Goal: Transaction & Acquisition: Purchase product/service

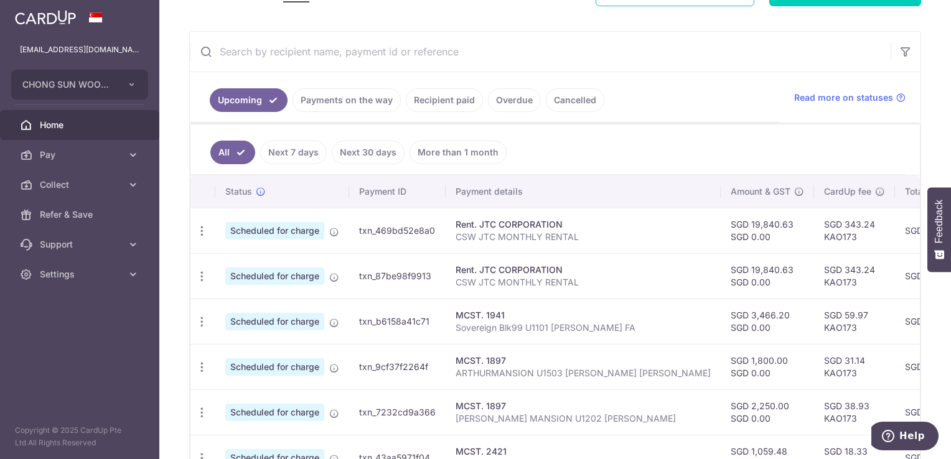
scroll to position [70, 0]
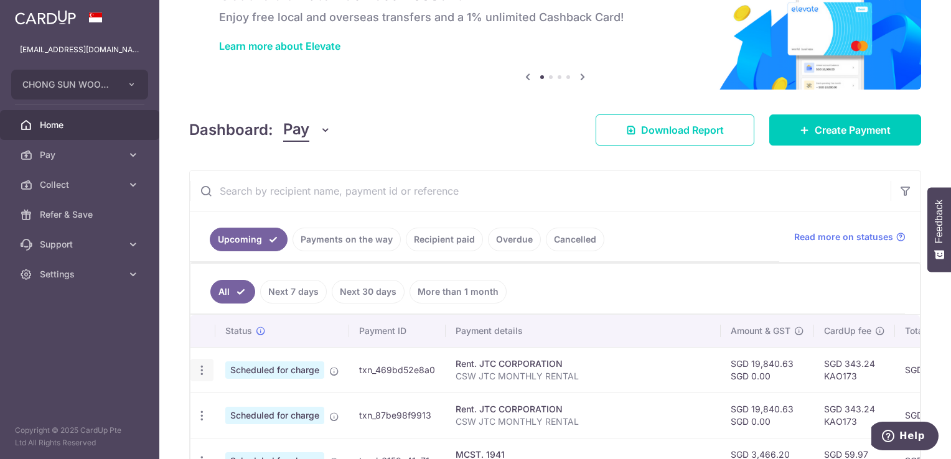
click at [205, 370] on icon "button" at bounding box center [201, 370] width 13 height 13
click at [252, 397] on span "Update payment" at bounding box center [268, 404] width 85 height 15
radio input "true"
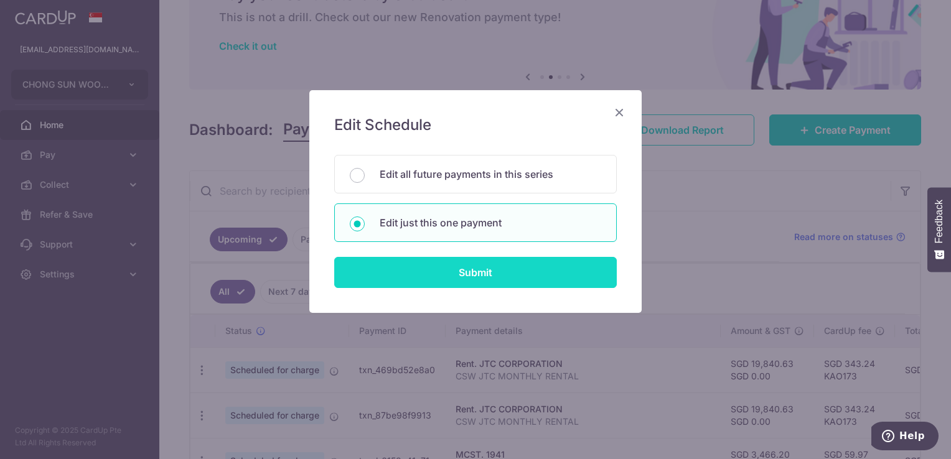
click at [511, 263] on input "Submit" at bounding box center [475, 272] width 283 height 31
radio input "true"
type input "19,840.63"
type input "0.00"
type input "23/09/2025"
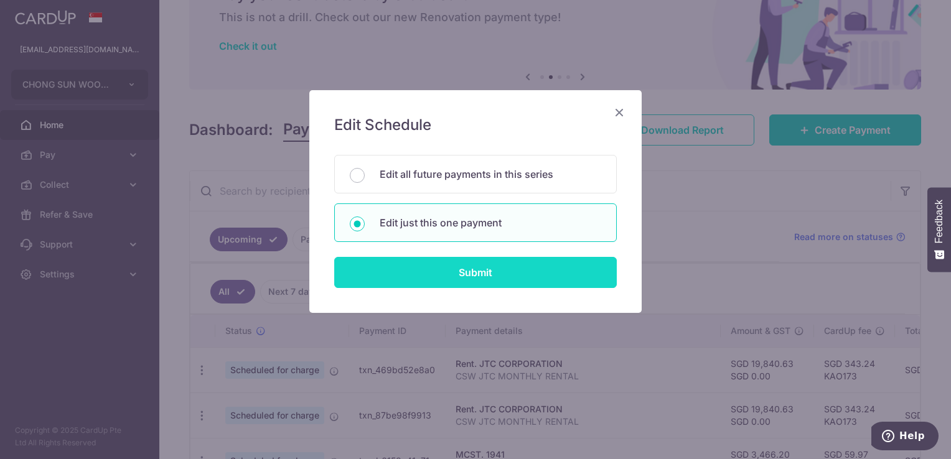
type input "CSW JTC MONTHLY RENTAL"
type input "CSW JTC RENTAL"
type input "KAO173"
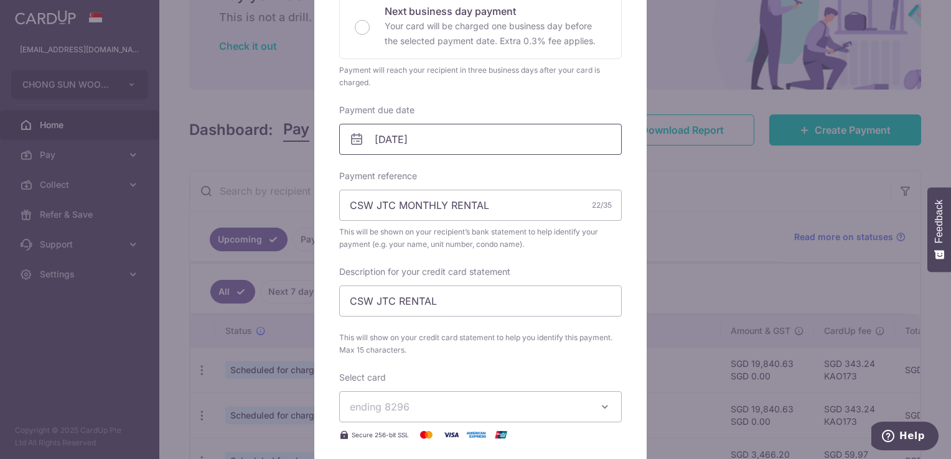
scroll to position [280, 0]
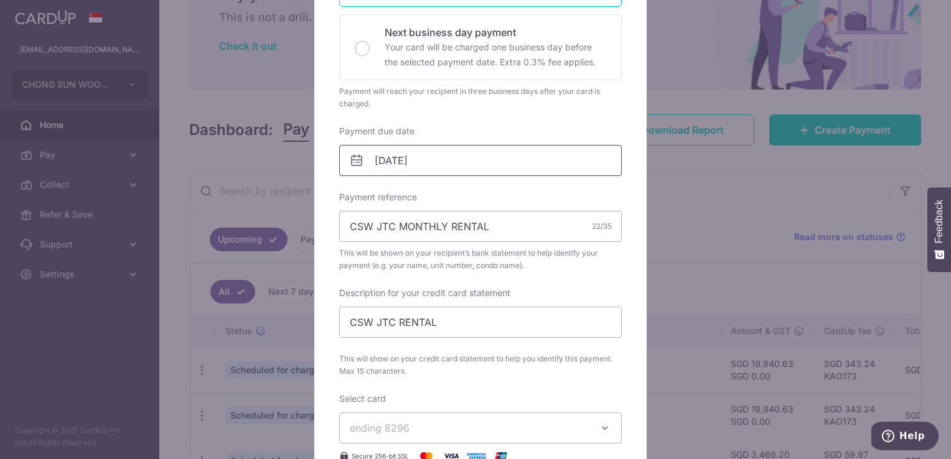
click at [495, 156] on input "23/09/2025" at bounding box center [480, 160] width 283 height 31
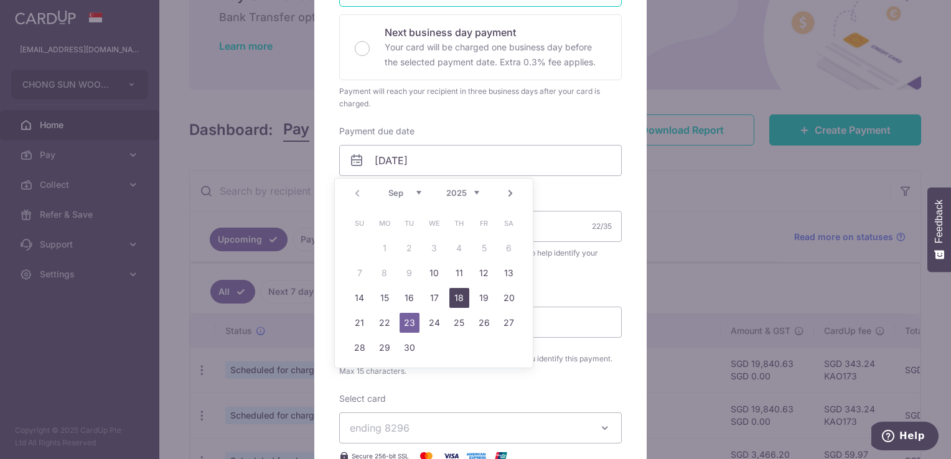
click at [468, 301] on link "18" at bounding box center [459, 298] width 20 height 20
type input "18/09/2025"
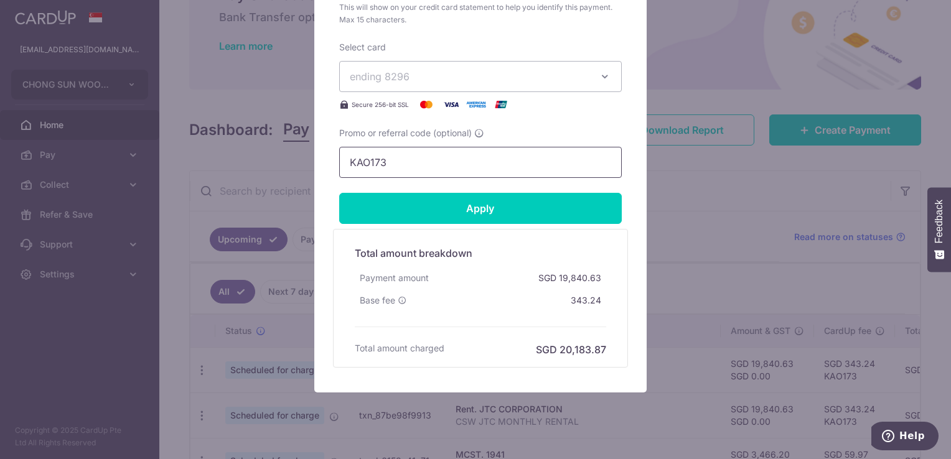
scroll to position [609, 0]
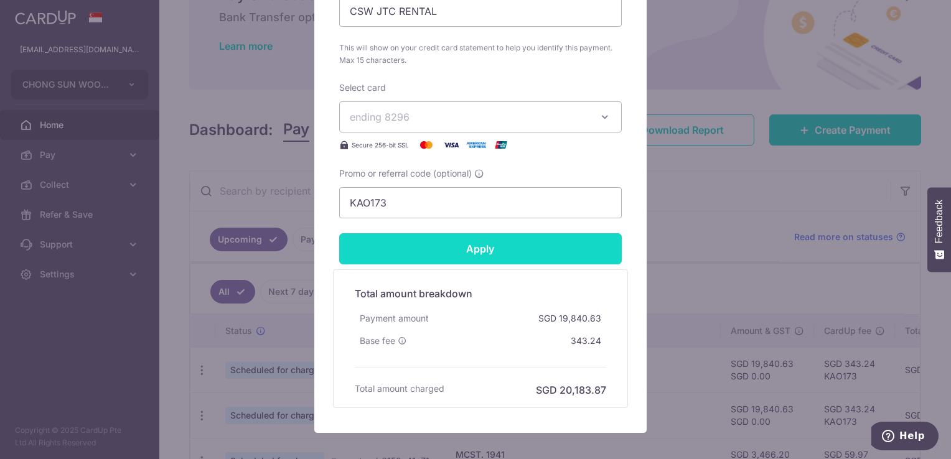
click at [500, 239] on input "Apply" at bounding box center [480, 248] width 283 height 31
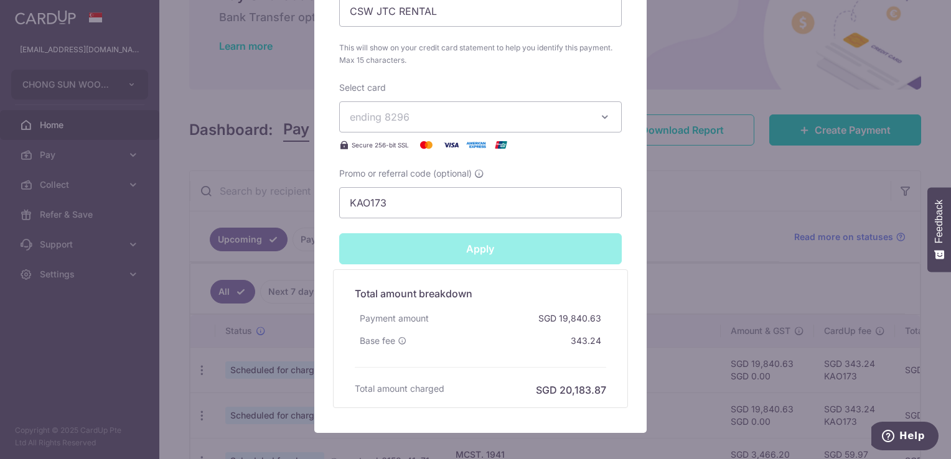
type input "Successfully Applied"
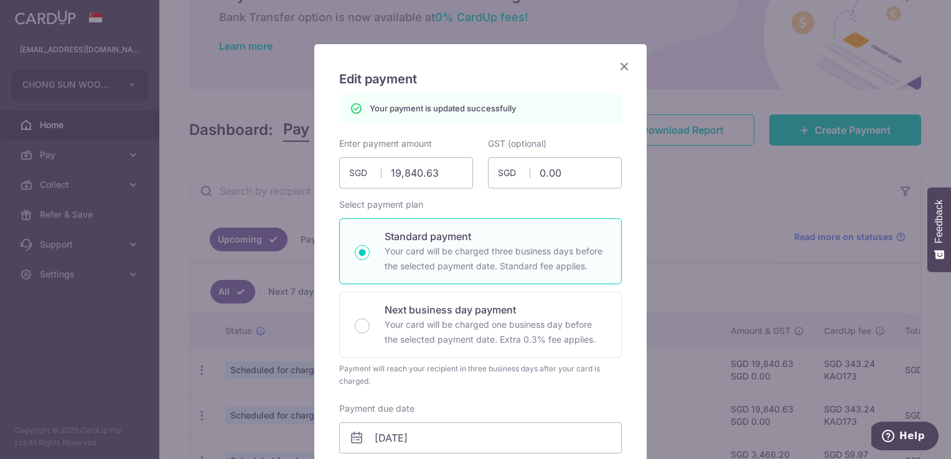
scroll to position [0, 0]
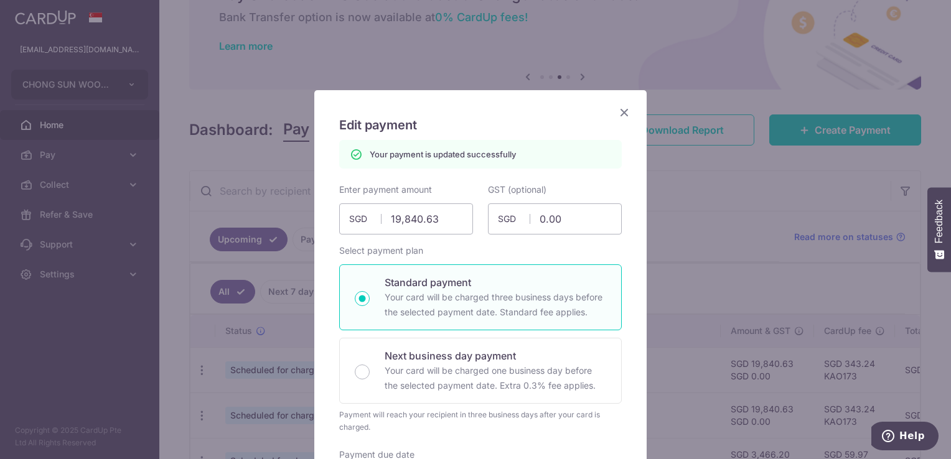
click at [622, 112] on icon "Close" at bounding box center [624, 113] width 15 height 16
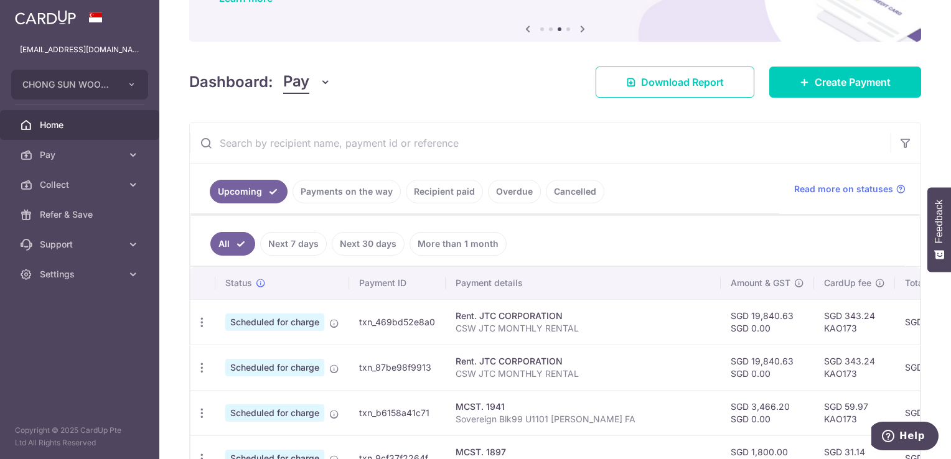
scroll to position [243, 0]
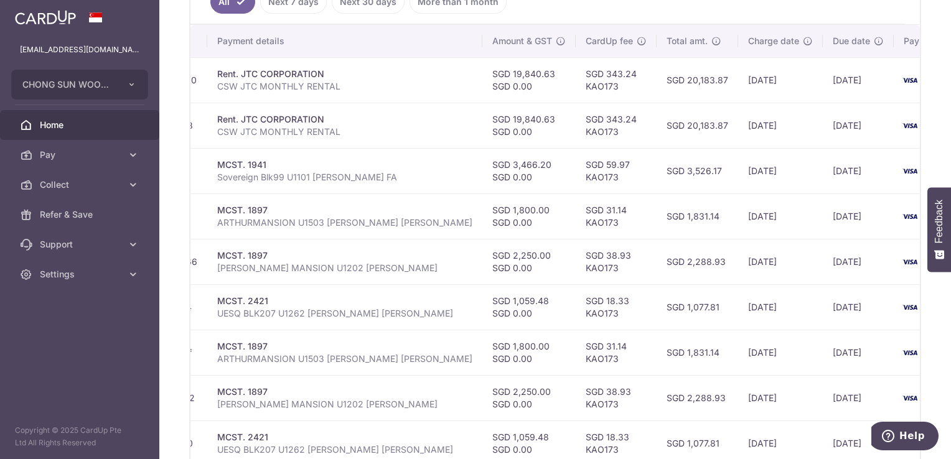
scroll to position [256, 0]
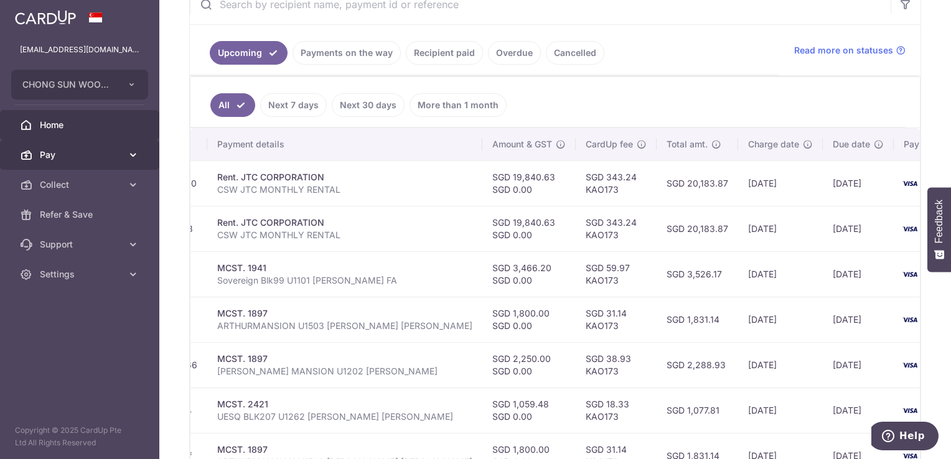
click at [103, 147] on link "Pay" at bounding box center [79, 155] width 159 height 30
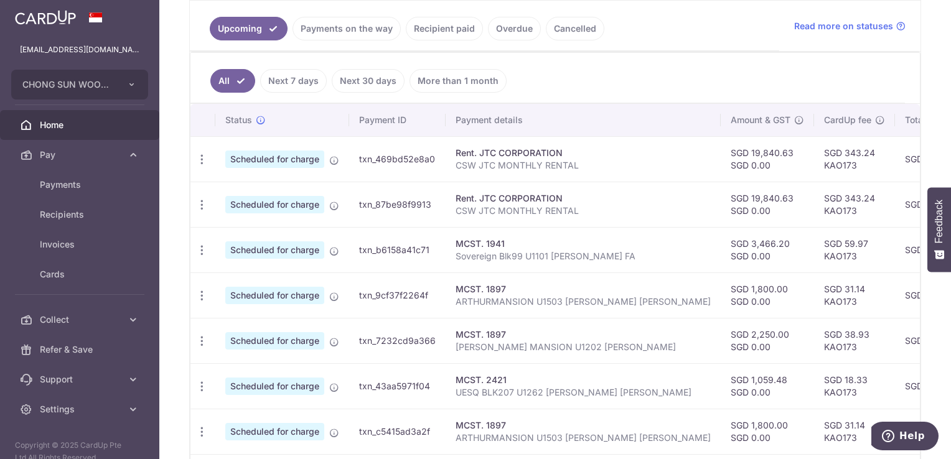
scroll to position [132, 0]
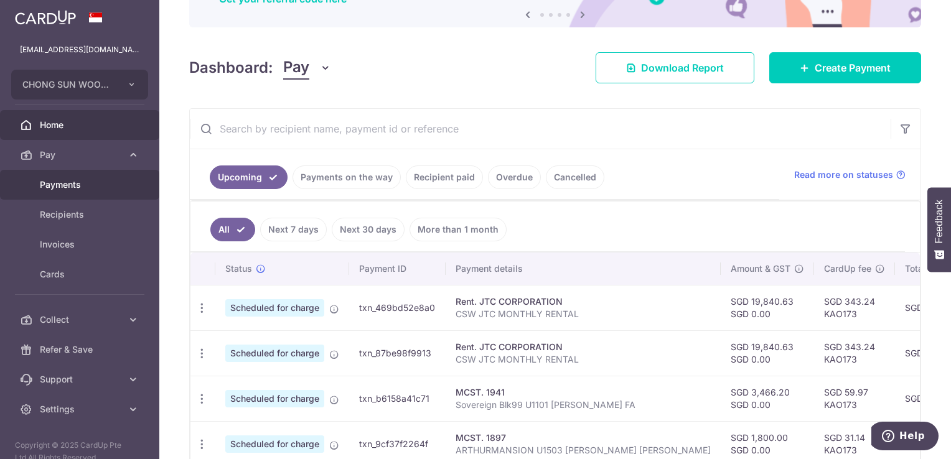
click at [75, 191] on link "Payments" at bounding box center [79, 185] width 159 height 30
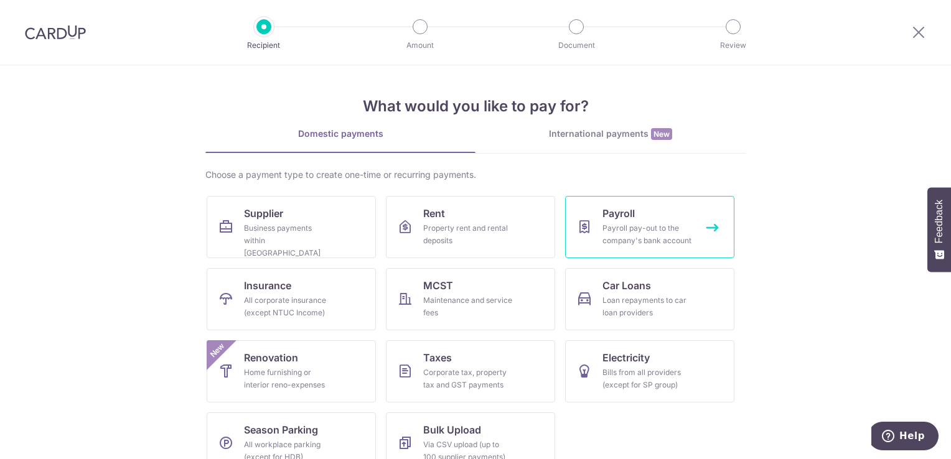
click at [630, 230] on div "Payroll pay-out to the company's bank account" at bounding box center [647, 234] width 90 height 25
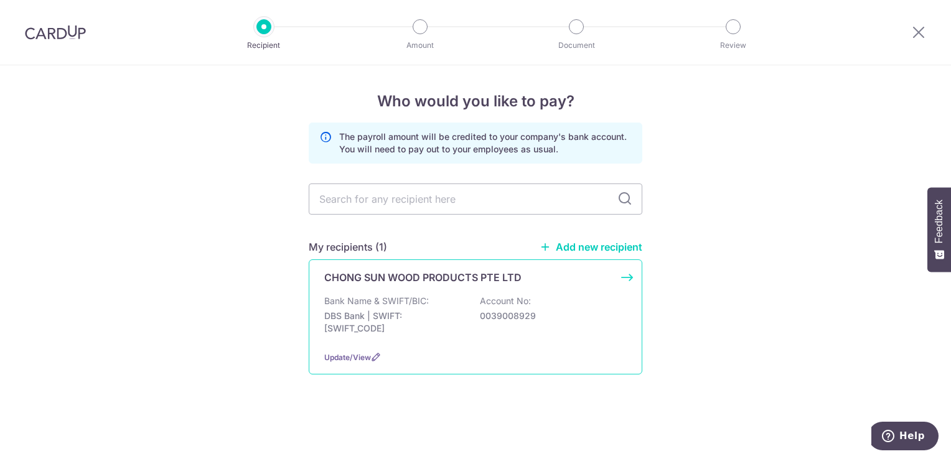
click at [485, 330] on div "Bank Name & SWIFT/BIC: DBS Bank | SWIFT: DBSSSGSGXXX Account No: 0039008929" at bounding box center [475, 318] width 302 height 46
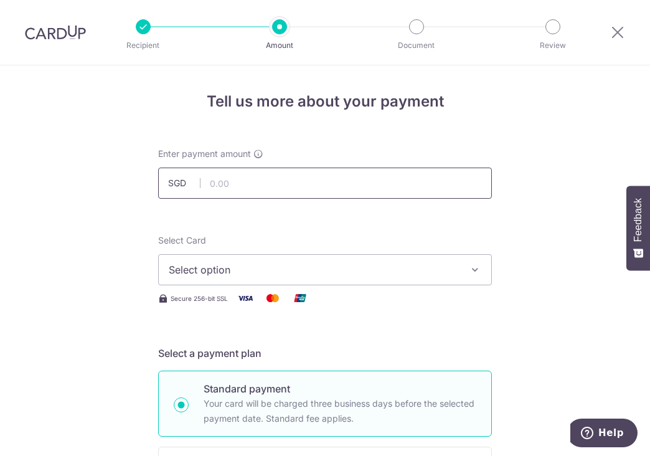
click at [371, 179] on input "text" at bounding box center [325, 182] width 334 height 31
type input "41,826.54"
click at [346, 269] on span "Select option" at bounding box center [314, 269] width 290 height 15
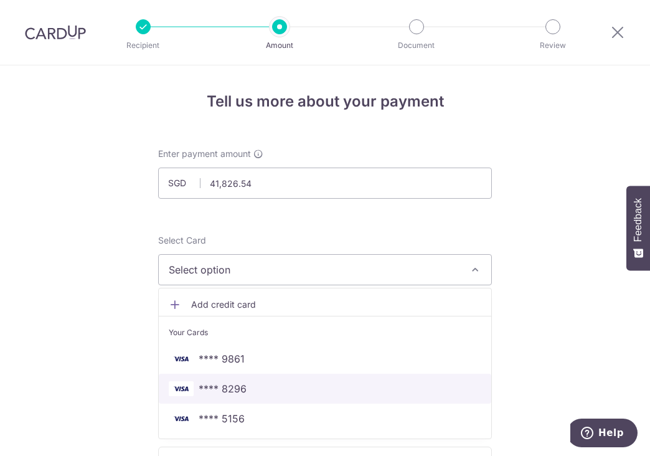
drag, startPoint x: 325, startPoint y: 377, endPoint x: 433, endPoint y: 343, distance: 113.0
click at [325, 377] on link "**** 8296" at bounding box center [325, 388] width 332 height 30
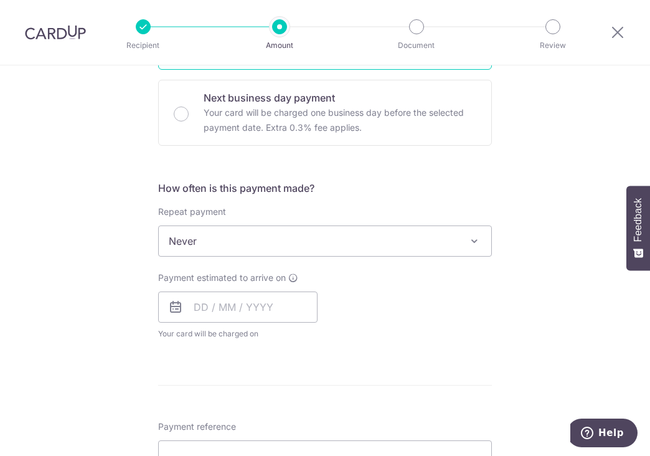
scroll to position [373, 0]
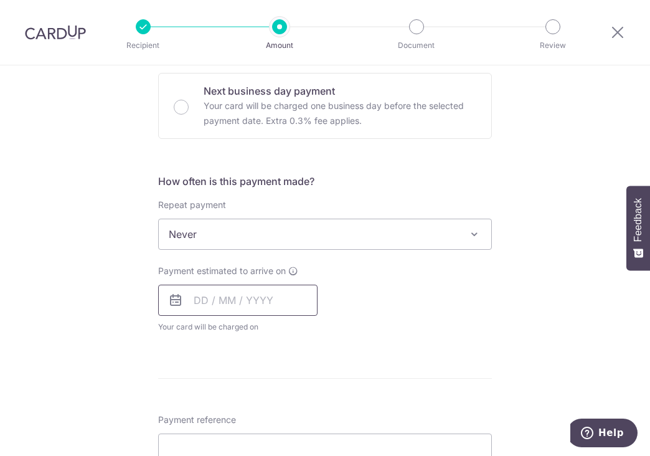
click at [274, 299] on input "text" at bounding box center [237, 299] width 159 height 31
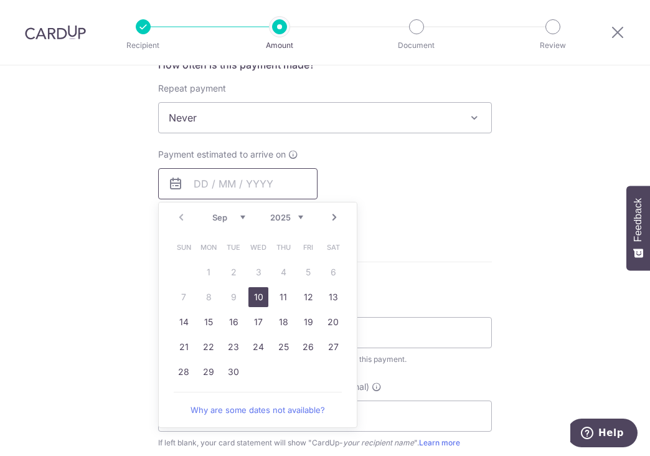
scroll to position [498, 0]
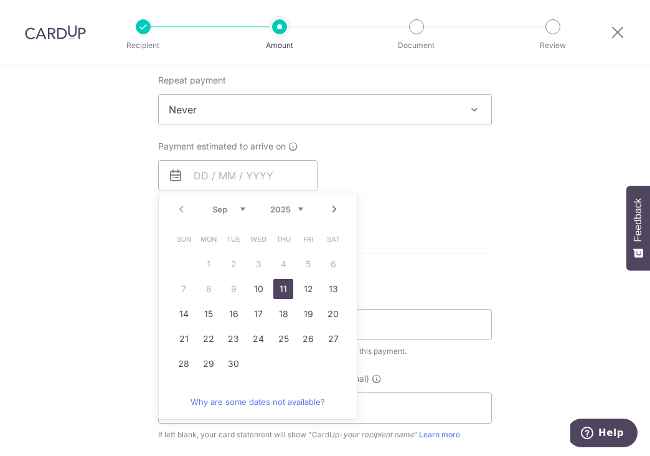
click at [286, 291] on link "11" at bounding box center [283, 289] width 20 height 20
type input "11/09/2025"
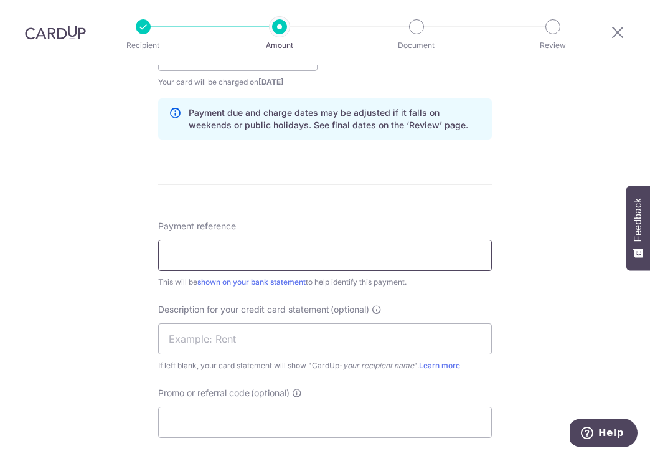
scroll to position [622, 0]
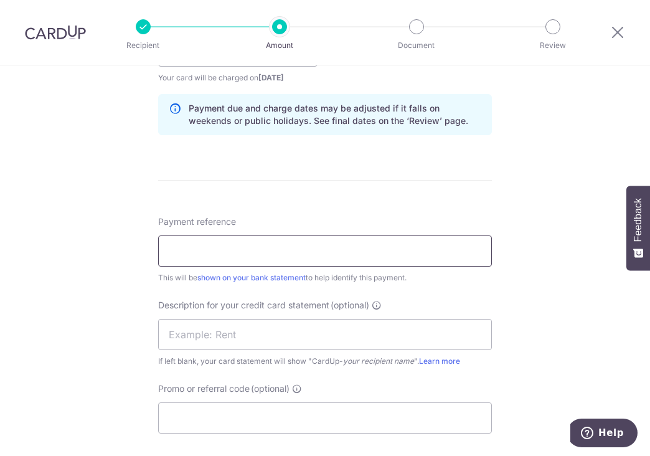
click at [230, 249] on input "Payment reference" at bounding box center [325, 250] width 334 height 31
type input "CSW Payroll"
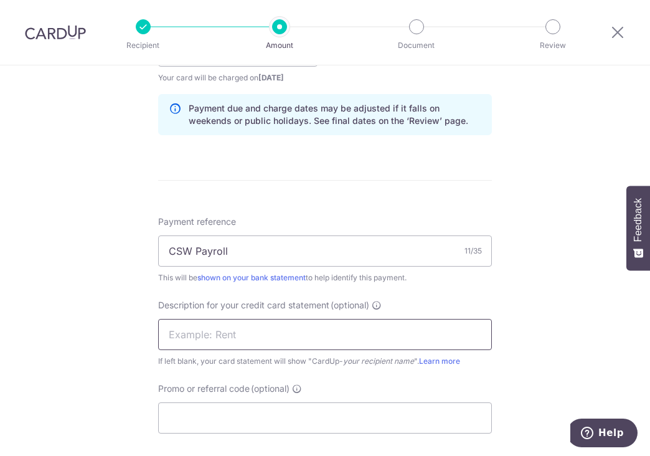
click at [233, 337] on input "text" at bounding box center [325, 334] width 334 height 31
type input "C"
type input "CSW Payroll"
click at [253, 408] on input "Promo or referral code (optional)" at bounding box center [325, 417] width 334 height 31
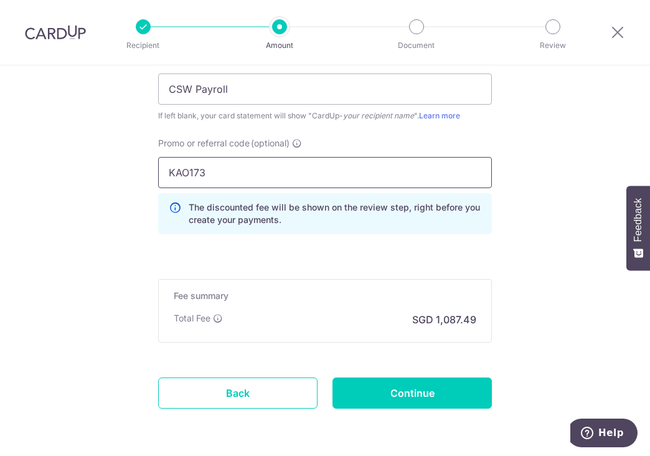
scroll to position [911, 0]
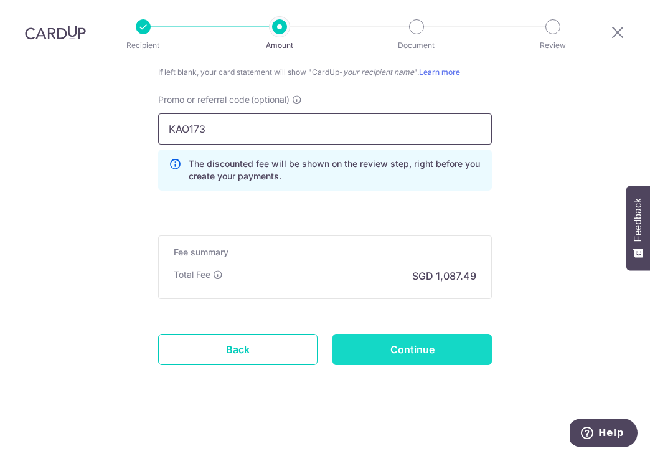
type input "KAO173"
click at [414, 350] on input "Continue" at bounding box center [411, 349] width 159 height 31
type input "Create Schedule"
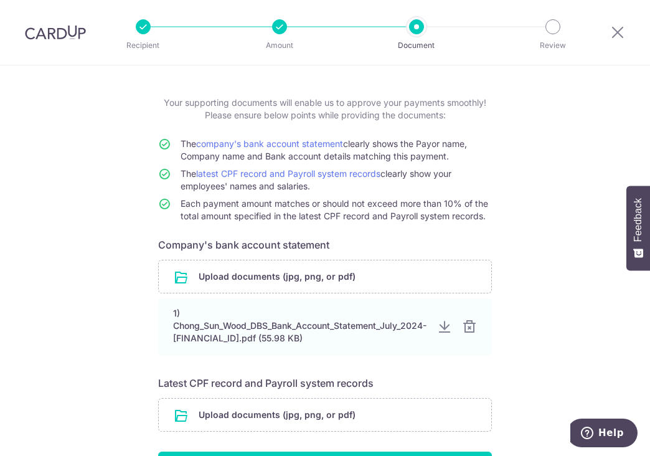
scroll to position [124, 0]
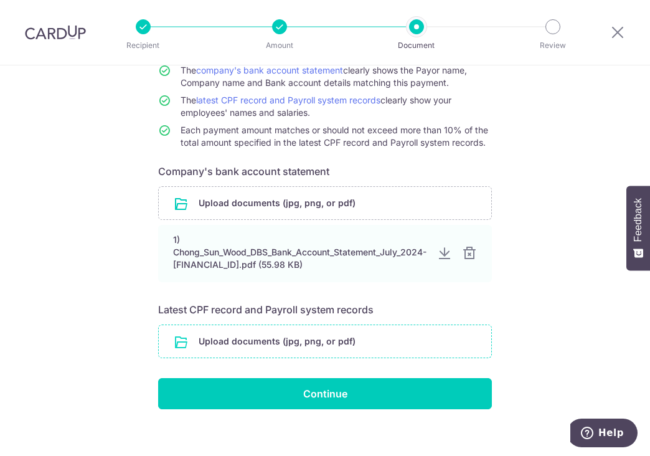
click at [329, 338] on input "file" at bounding box center [325, 341] width 332 height 32
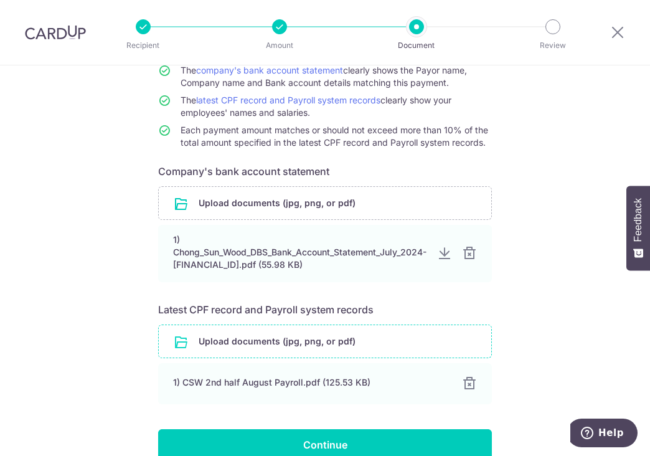
click at [245, 335] on input "file" at bounding box center [325, 341] width 332 height 32
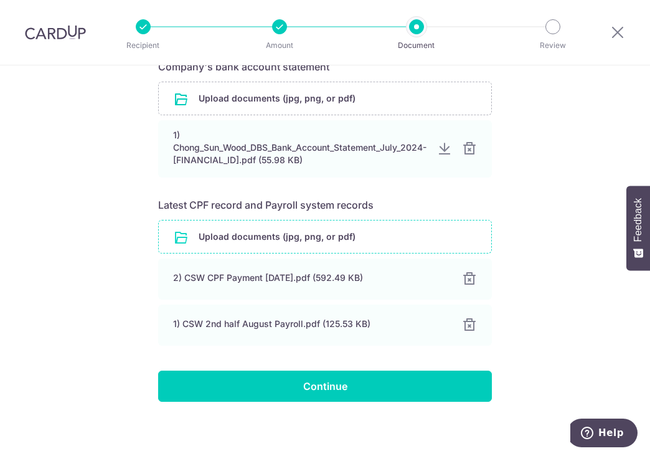
scroll to position [232, 0]
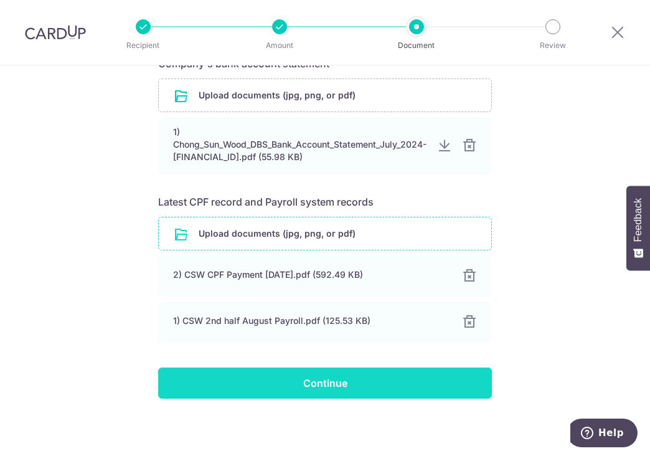
click at [314, 381] on input "Continue" at bounding box center [325, 382] width 334 height 31
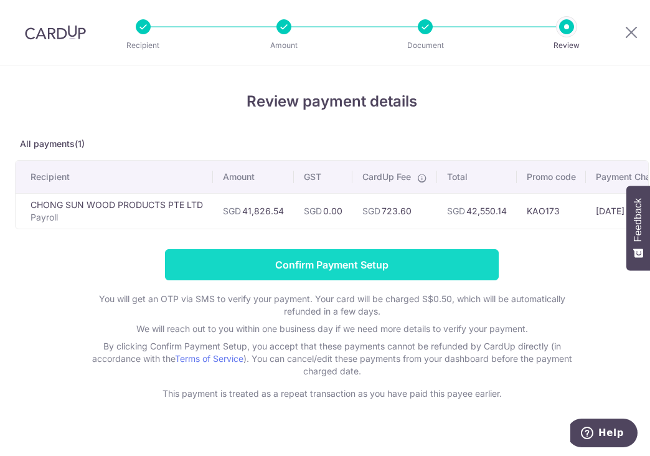
click at [347, 262] on input "Confirm Payment Setup" at bounding box center [332, 264] width 334 height 31
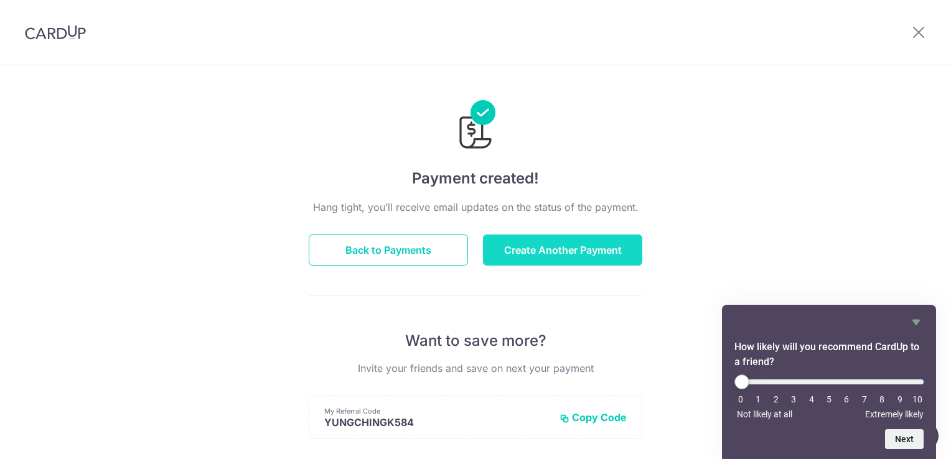
click at [515, 251] on button "Create Another Payment" at bounding box center [562, 250] width 159 height 31
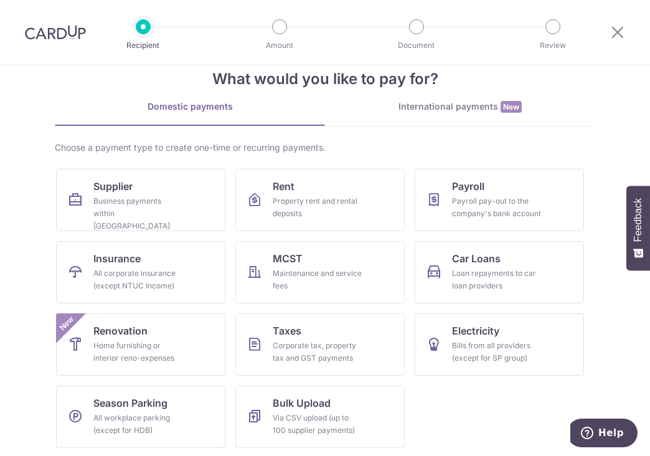
scroll to position [29, 0]
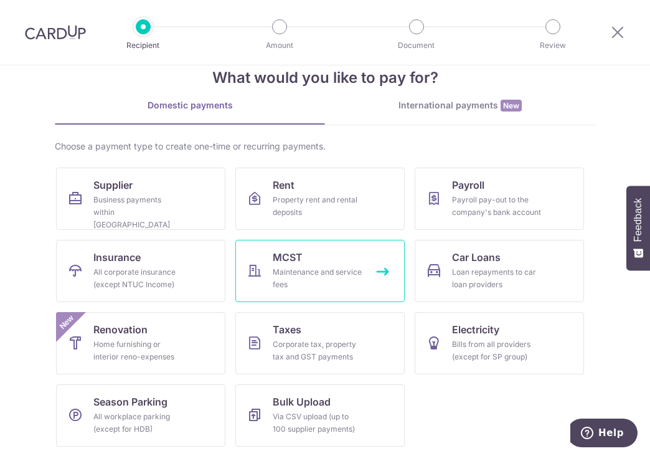
click at [338, 266] on div "Maintenance and service fees" at bounding box center [318, 278] width 90 height 25
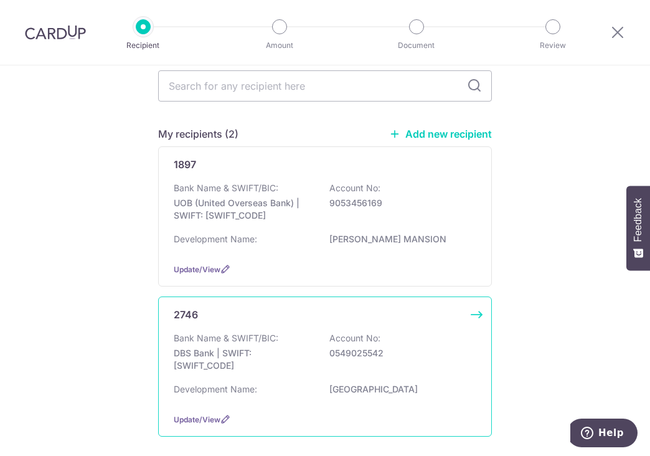
scroll to position [124, 0]
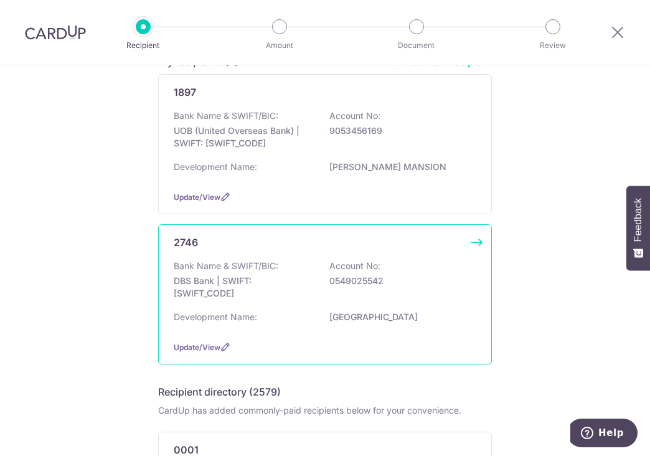
click at [347, 288] on div "Bank Name & SWIFT/BIC: DBS Bank | SWIFT: [SWIFT_CODE] Account No: 0549025542" at bounding box center [325, 283] width 302 height 46
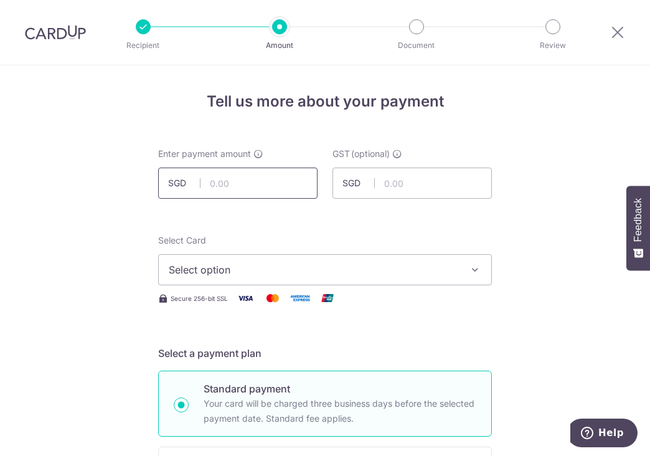
click at [288, 178] on input "text" at bounding box center [237, 182] width 159 height 31
type input "977.24"
click at [326, 273] on span "Select option" at bounding box center [314, 269] width 290 height 15
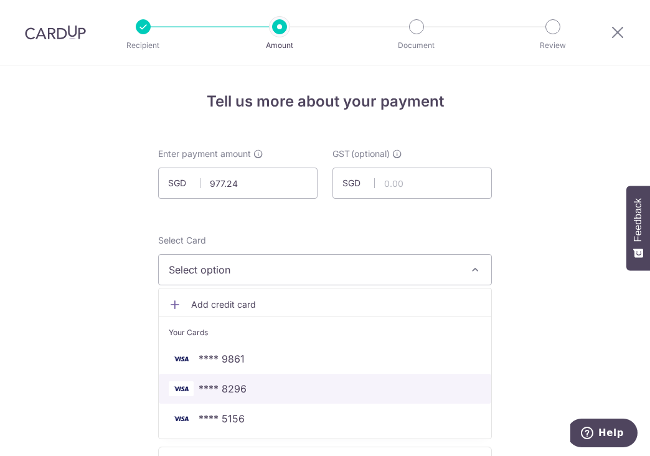
drag, startPoint x: 320, startPoint y: 390, endPoint x: 406, endPoint y: 348, distance: 95.5
click at [320, 390] on span "**** 8296" at bounding box center [325, 388] width 312 height 15
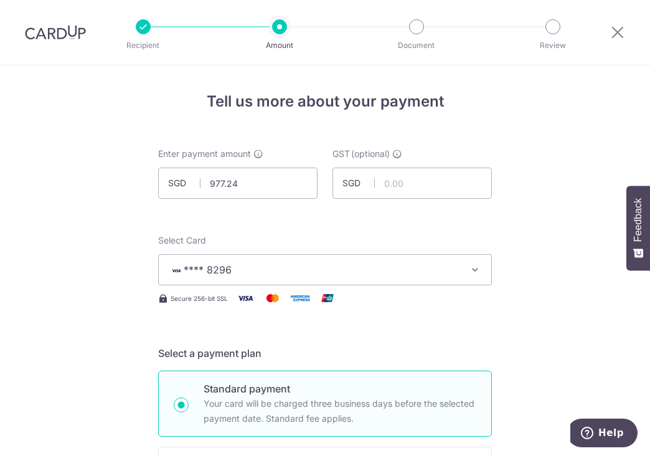
drag, startPoint x: 589, startPoint y: 199, endPoint x: 561, endPoint y: 210, distance: 29.9
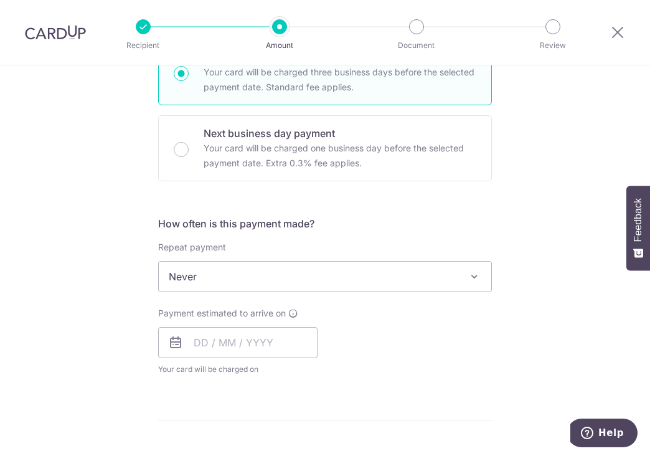
scroll to position [373, 0]
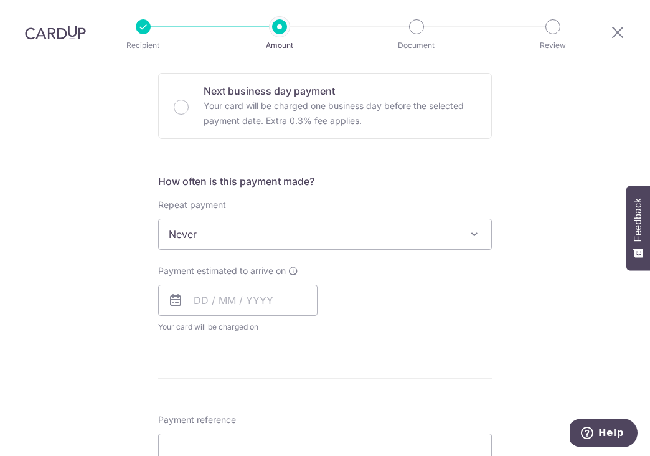
click at [375, 222] on span "Never" at bounding box center [325, 234] width 332 height 30
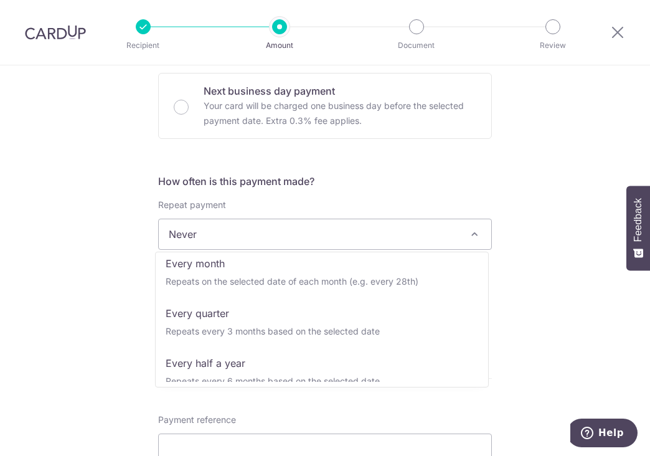
scroll to position [124, 0]
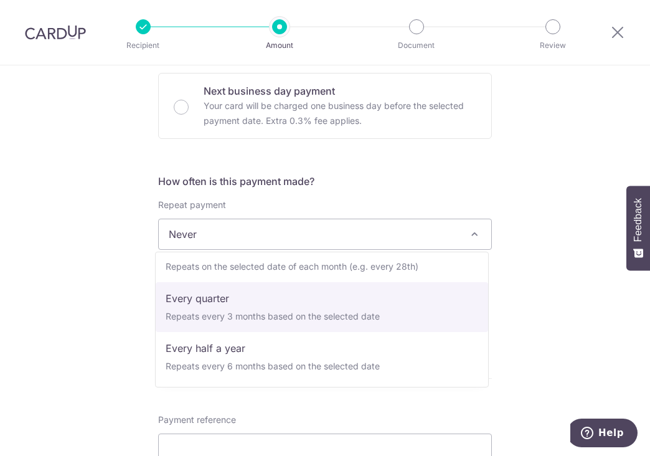
select select "4"
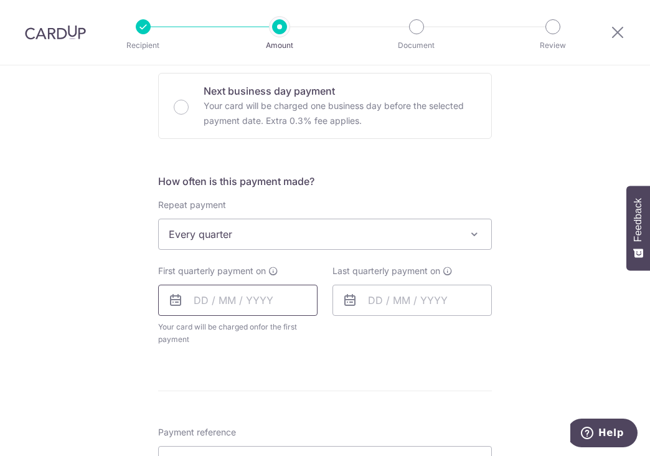
click at [244, 306] on input "text" at bounding box center [237, 299] width 159 height 31
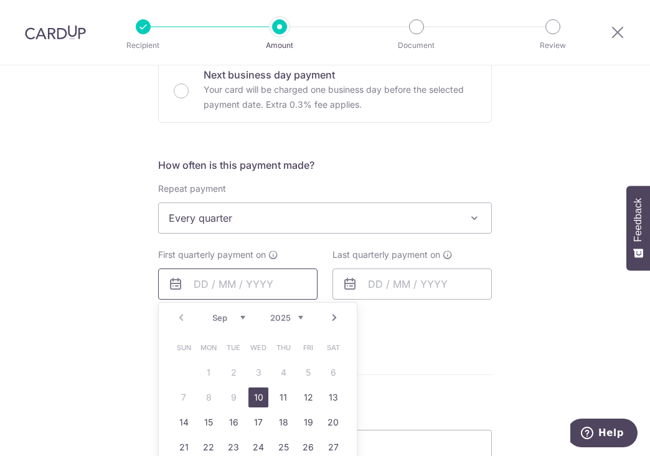
scroll to position [436, 0]
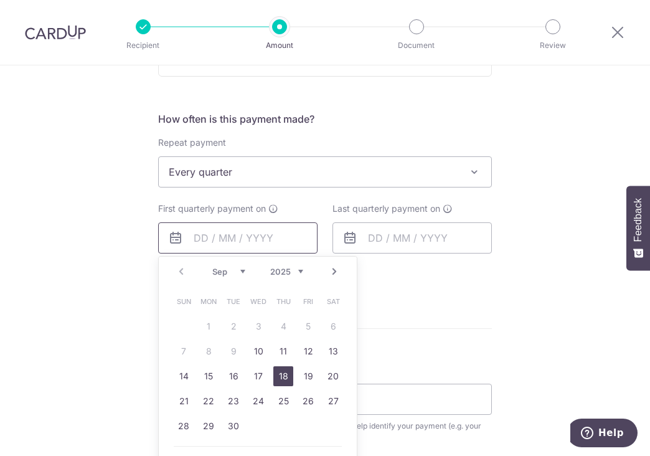
drag, startPoint x: 279, startPoint y: 371, endPoint x: 308, endPoint y: 245, distance: 128.9
click at [279, 371] on link "18" at bounding box center [283, 376] width 20 height 20
type input "18/09/2025"
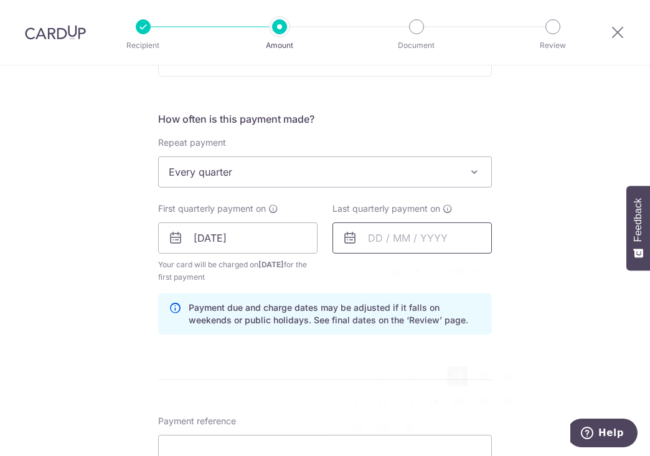
click at [428, 241] on input "text" at bounding box center [411, 237] width 159 height 31
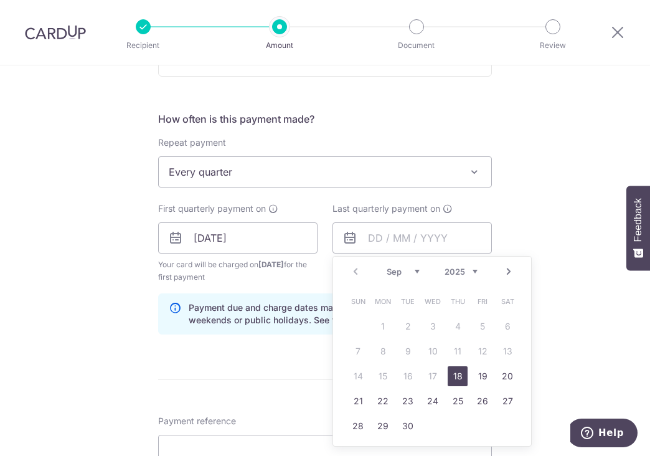
click at [472, 268] on select "2025 2026 2027 2028 2029 2030 2031 2032 2033 2034 2035" at bounding box center [460, 271] width 33 height 10
click at [456, 391] on link "24" at bounding box center [457, 401] width 20 height 20
type input "24/09/2026"
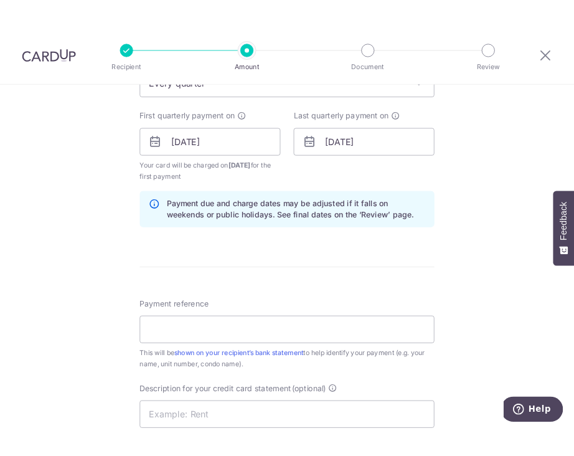
scroll to position [560, 0]
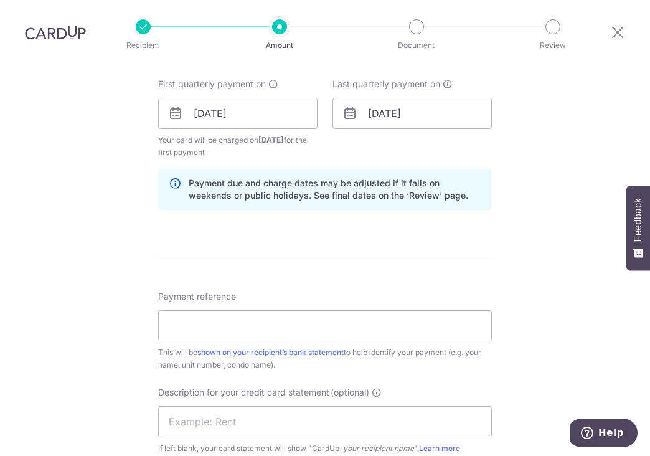
click at [515, 207] on div "Tell us more about your payment Enter payment amount SGD 977.24 977.24 GST (opt…" at bounding box center [325, 141] width 650 height 1273
click at [316, 230] on form "Enter payment amount SGD 977.24 977.24 GST (optional) SGD Select Card **** 8296…" at bounding box center [325, 153] width 334 height 1132
click at [192, 327] on input "Payment reference" at bounding box center [325, 325] width 334 height 31
type input "CSW"
click at [297, 332] on input "CSW" at bounding box center [325, 325] width 334 height 31
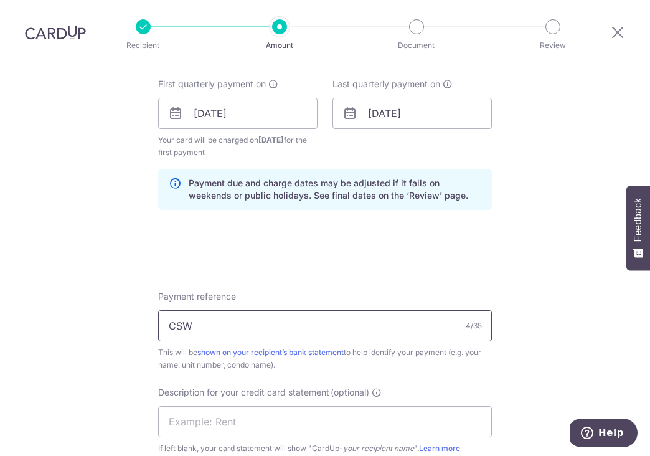
drag, startPoint x: 296, startPoint y: 324, endPoint x: 161, endPoint y: 316, distance: 135.9
click at [159, 314] on input "CSW" at bounding box center [325, 325] width 334 height 31
click at [314, 316] on input "Toh Guan Centre" at bounding box center [325, 325] width 334 height 31
click at [269, 322] on input "Toh Guan Centre U" at bounding box center [325, 325] width 334 height 31
drag, startPoint x: 330, startPoint y: 266, endPoint x: 339, endPoint y: 291, distance: 26.4
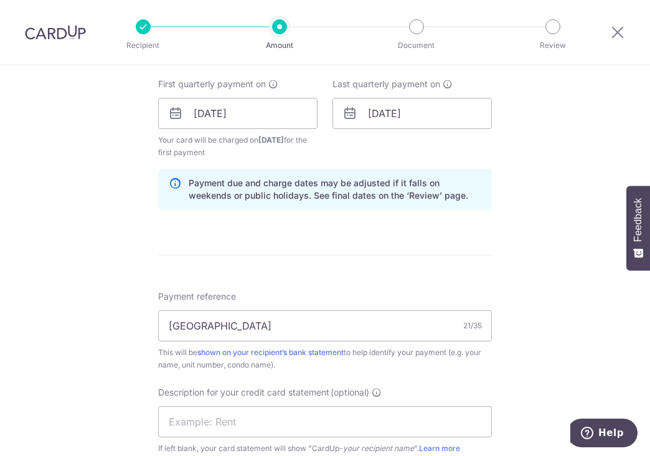
click at [331, 266] on form "Enter payment amount SGD 977.24 977.24 GST (optional) SGD Select Card **** 8296…" at bounding box center [325, 153] width 334 height 1132
click at [325, 332] on input "Toh Guan Centre U0602" at bounding box center [325, 325] width 334 height 31
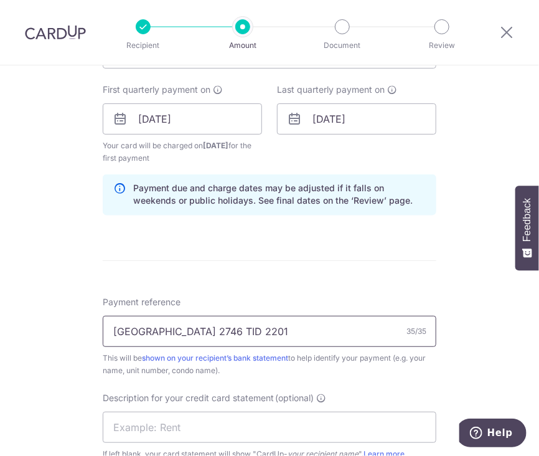
click at [255, 328] on input "Toh Guan Centre U0602 2746 TID 2201" at bounding box center [270, 331] width 334 height 31
drag, startPoint x: 267, startPoint y: 329, endPoint x: 291, endPoint y: 335, distance: 25.1
click at [268, 329] on input "Toh Guan Centre U0602 2746TID 2201" at bounding box center [270, 331] width 334 height 31
click at [291, 329] on input "Toh Guan Centre U0602 2746TID2201" at bounding box center [270, 331] width 334 height 31
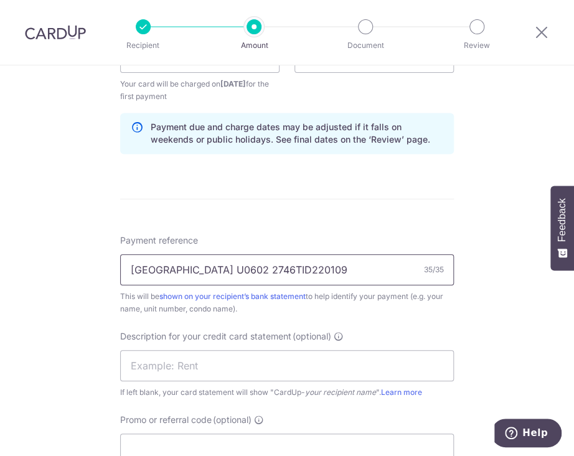
scroll to position [622, 0]
type input "Toh Guan Centre U0602 2746TID220109"
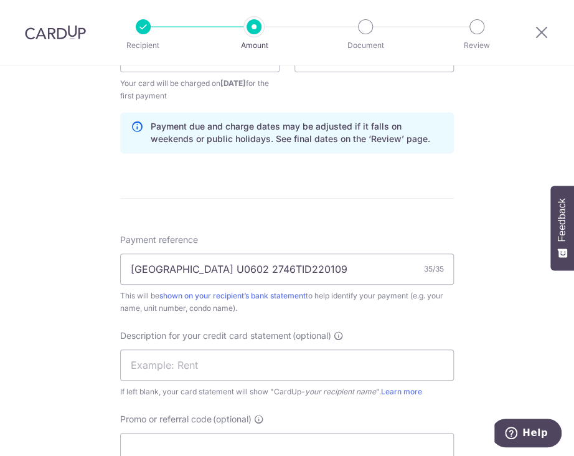
click at [331, 200] on form "Enter payment amount SGD 977.24 977.24 GST (optional) SGD Select Card **** 8296…" at bounding box center [287, 96] width 334 height 1133
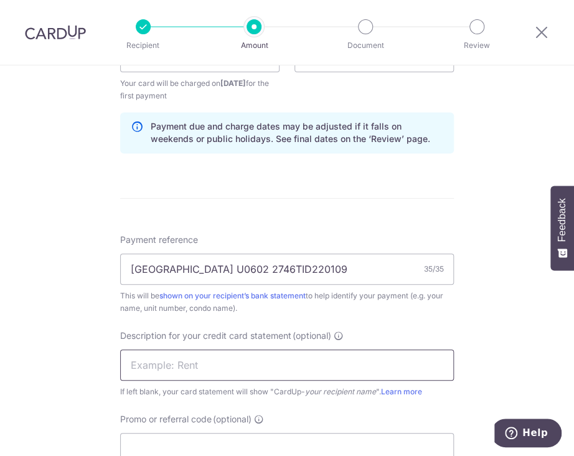
click at [148, 361] on input "text" at bounding box center [287, 364] width 334 height 31
type input "c"
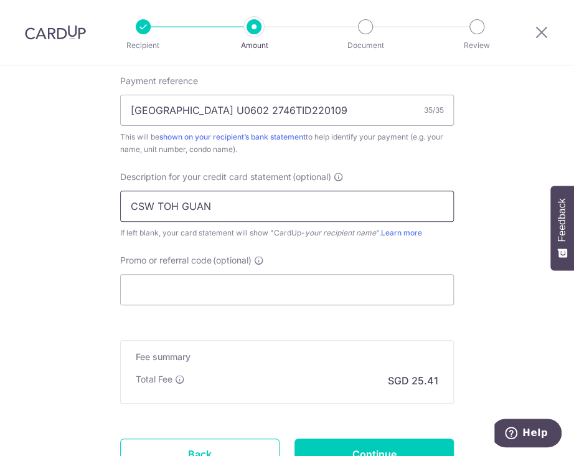
scroll to position [809, 0]
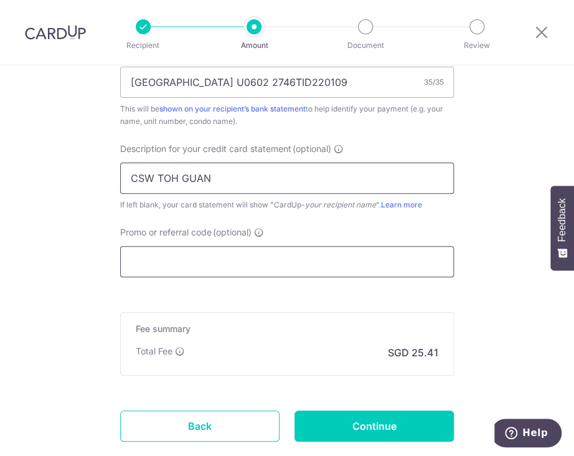
type input "CSW TOH GUAN"
click at [184, 258] on input "Promo or referral code (optional)" at bounding box center [287, 261] width 334 height 31
type input "KAO173"
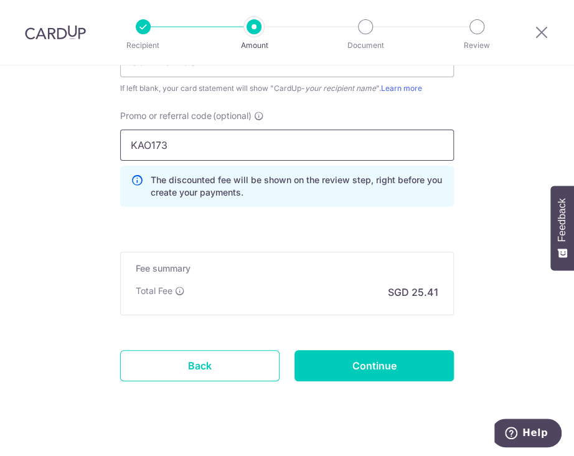
scroll to position [942, 0]
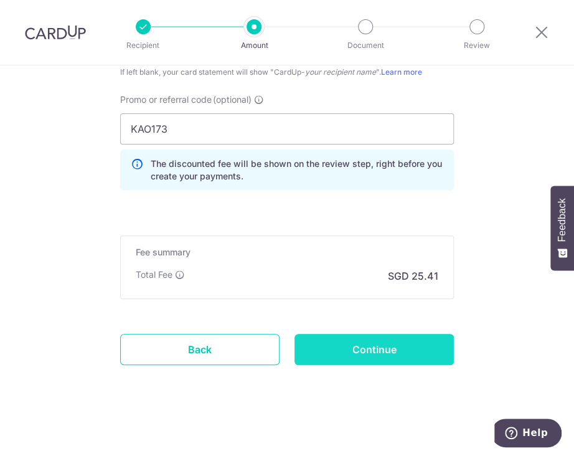
click at [391, 348] on input "Continue" at bounding box center [373, 349] width 159 height 31
type input "Create Schedule"
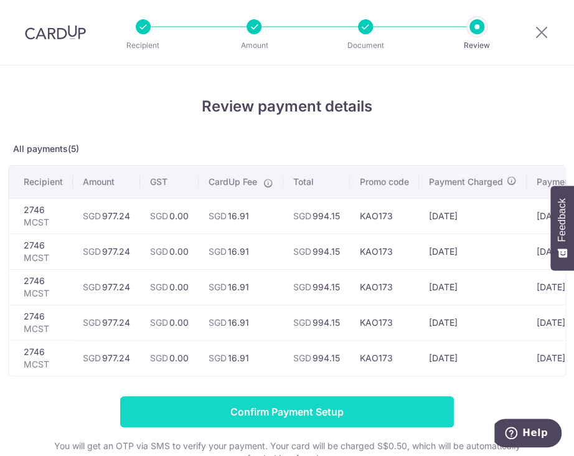
click at [367, 413] on input "Confirm Payment Setup" at bounding box center [287, 411] width 334 height 31
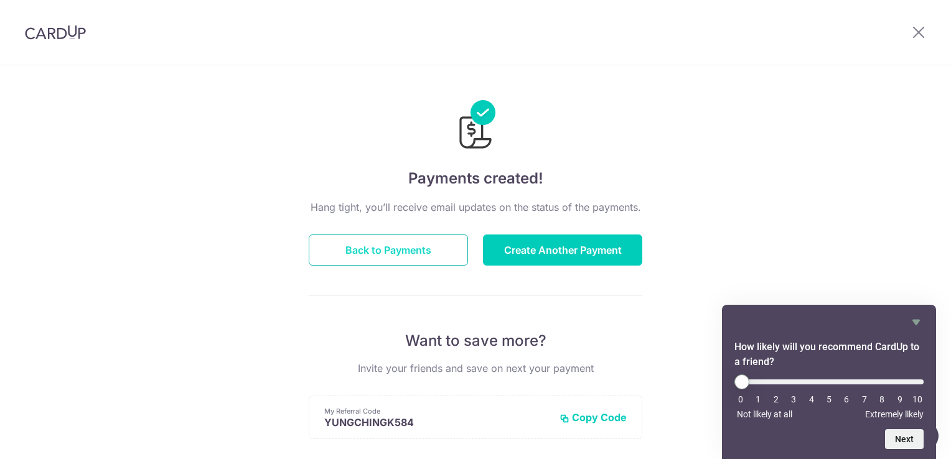
click at [418, 249] on button "Back to Payments" at bounding box center [388, 250] width 159 height 31
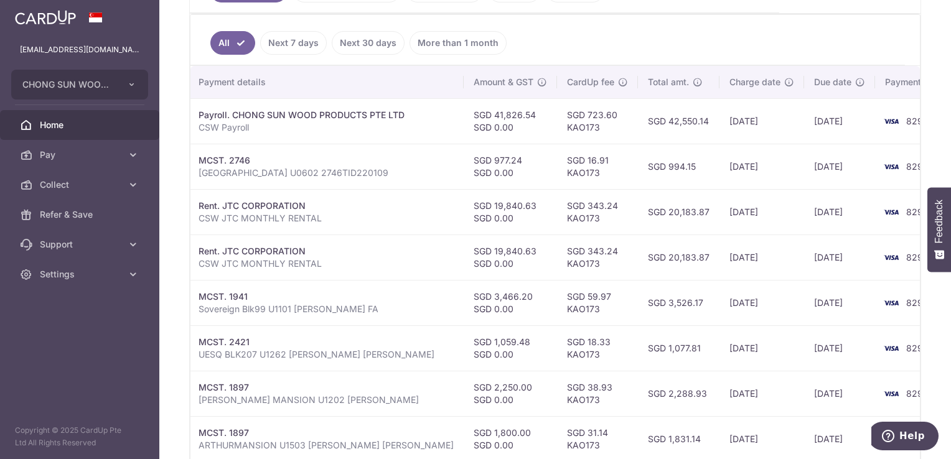
scroll to position [256, 0]
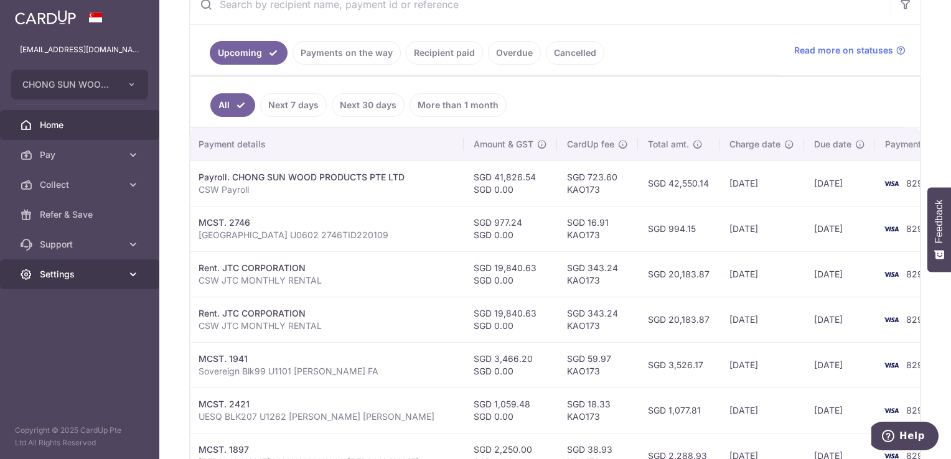
click at [72, 281] on link "Settings" at bounding box center [79, 275] width 159 height 30
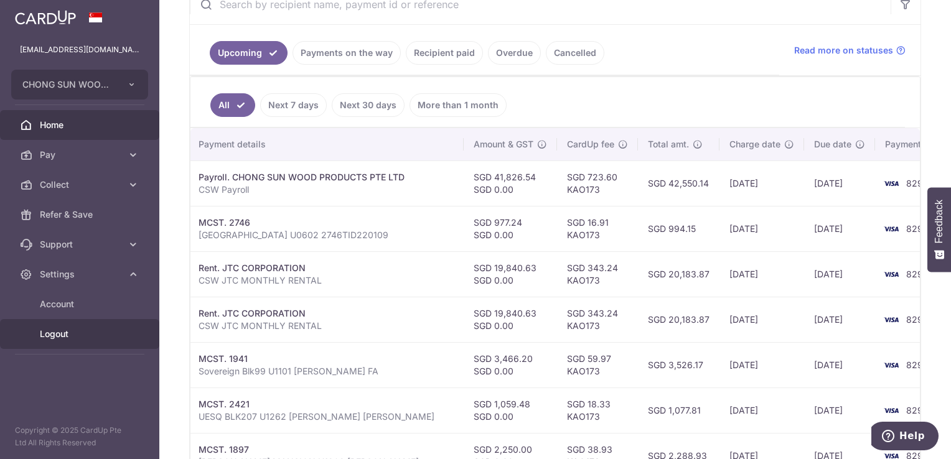
click at [82, 327] on link "Logout" at bounding box center [79, 334] width 159 height 30
